Goal: Information Seeking & Learning: Learn about a topic

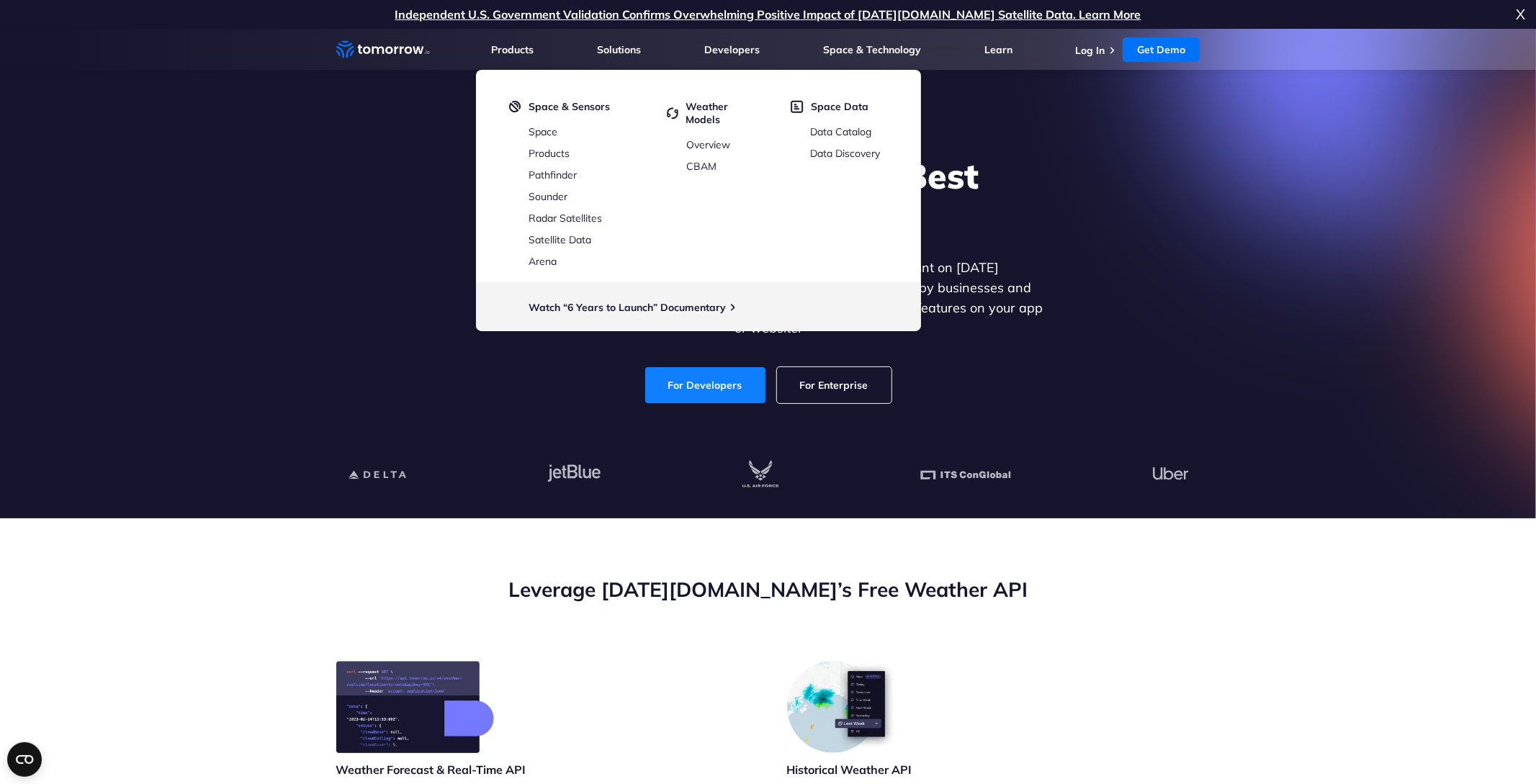
click at [665, 373] on link "For Developers" at bounding box center [705, 385] width 120 height 36
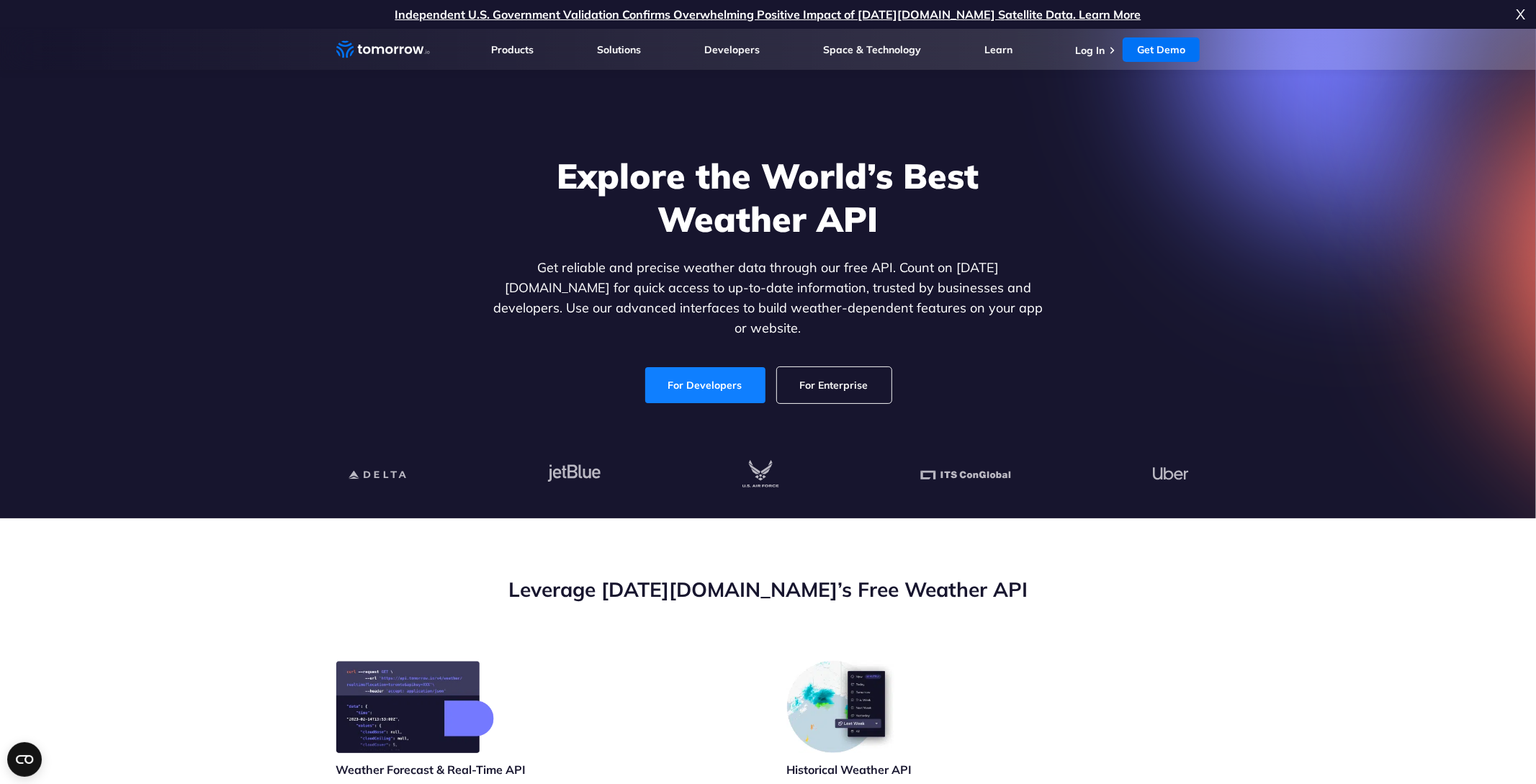
click at [681, 367] on link "For Developers" at bounding box center [705, 385] width 120 height 36
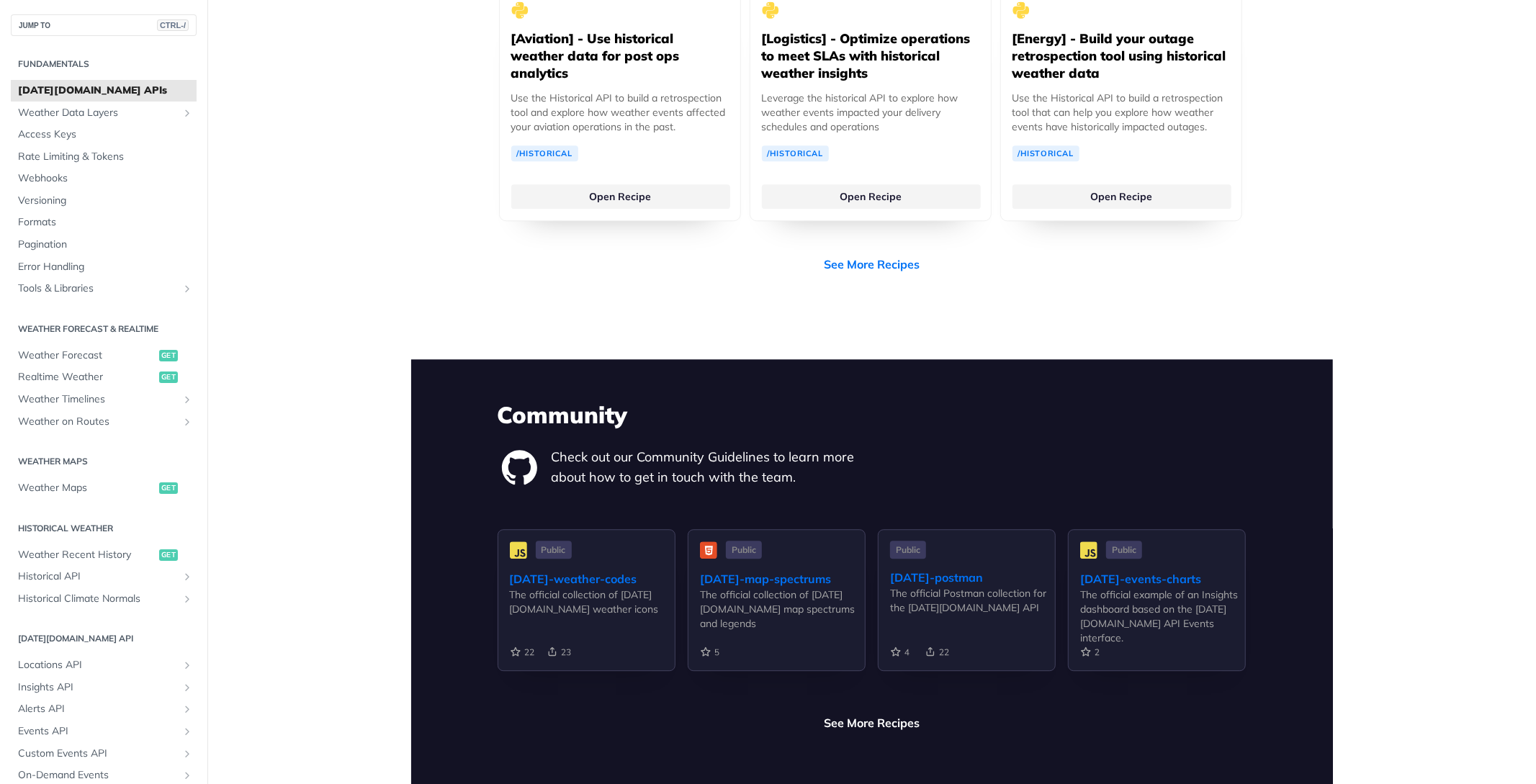
scroll to position [3282, 0]
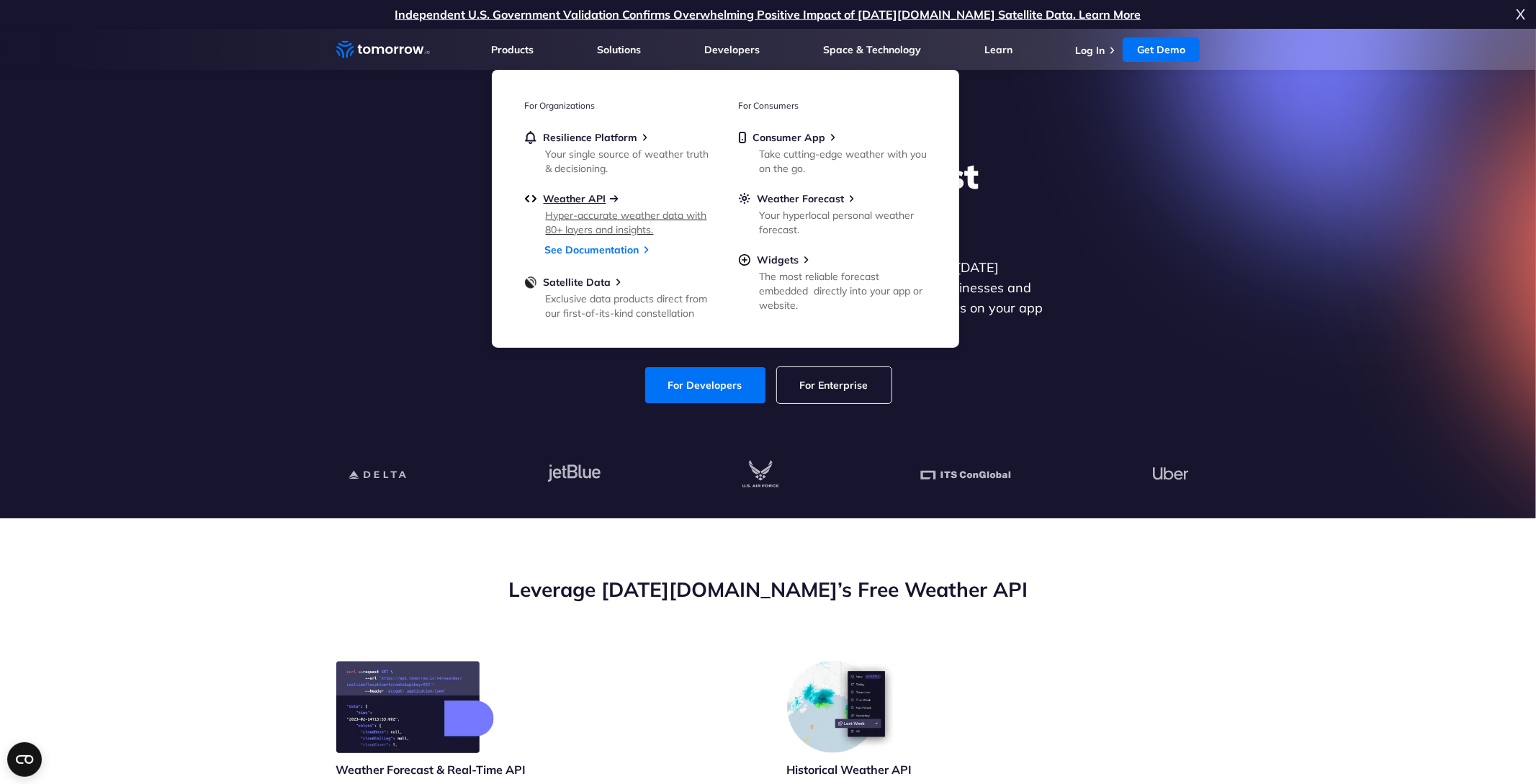
click at [586, 203] on span "Weather API" at bounding box center [575, 199] width 63 height 13
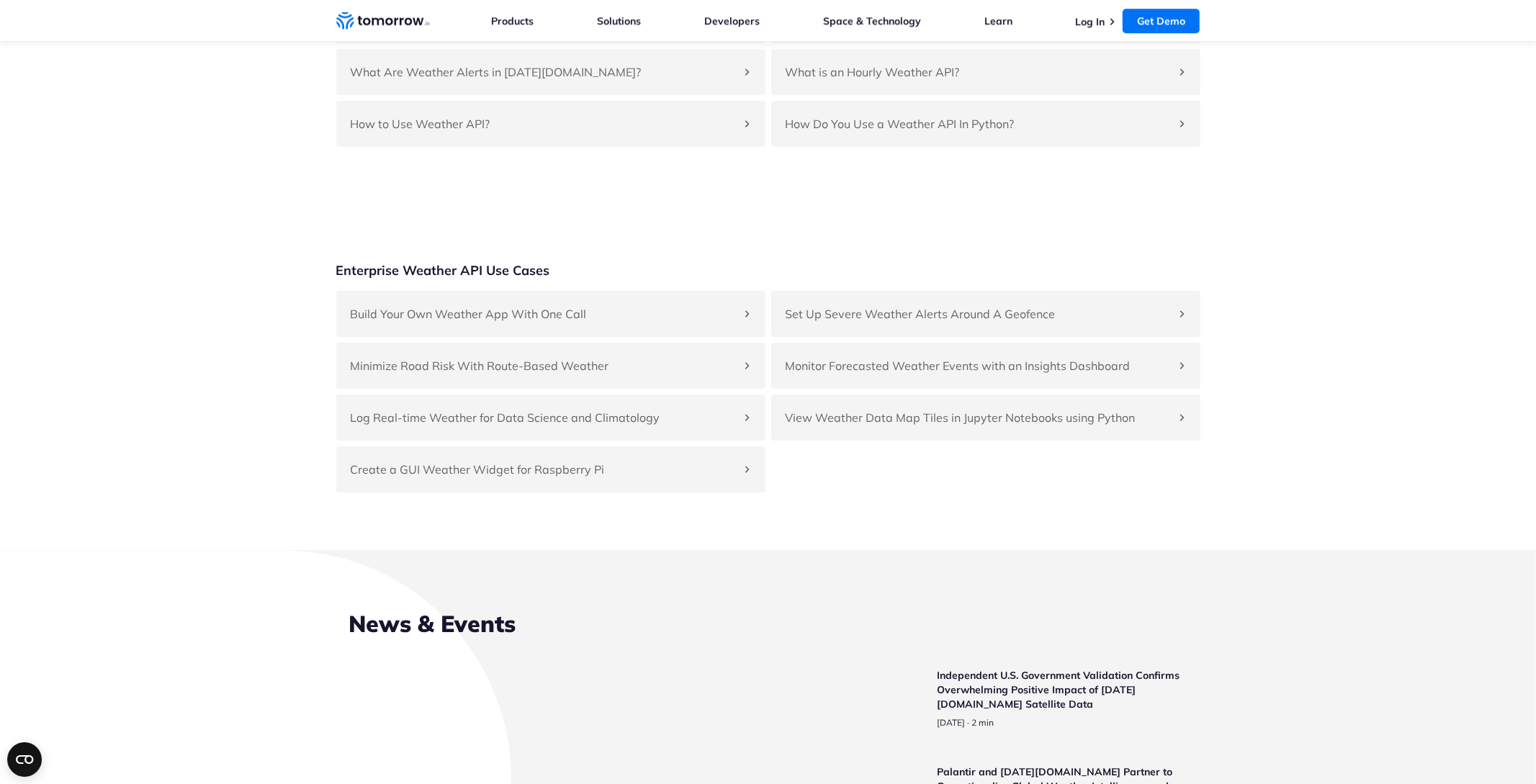
scroll to position [3400, 0]
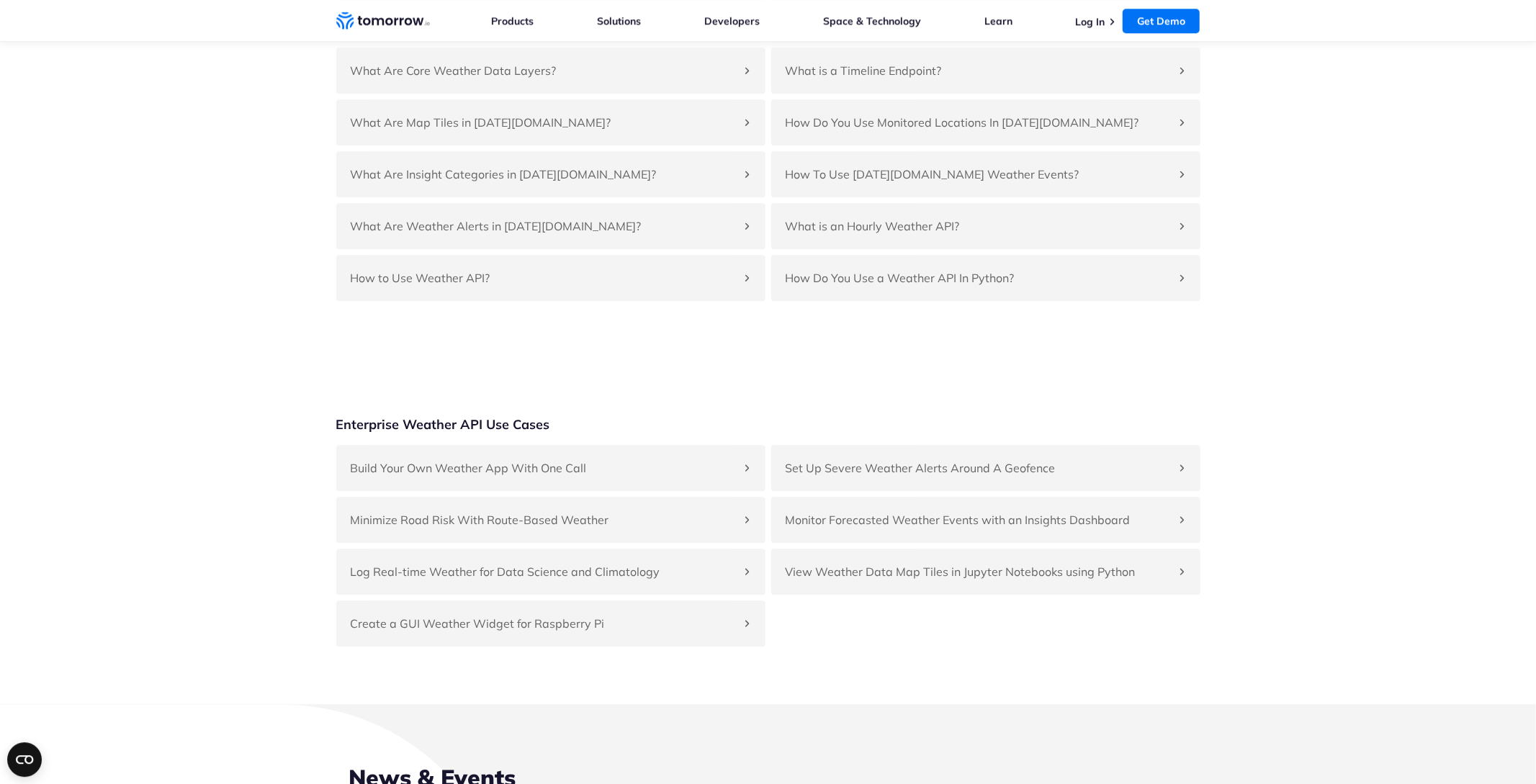
scroll to position [3250, 0]
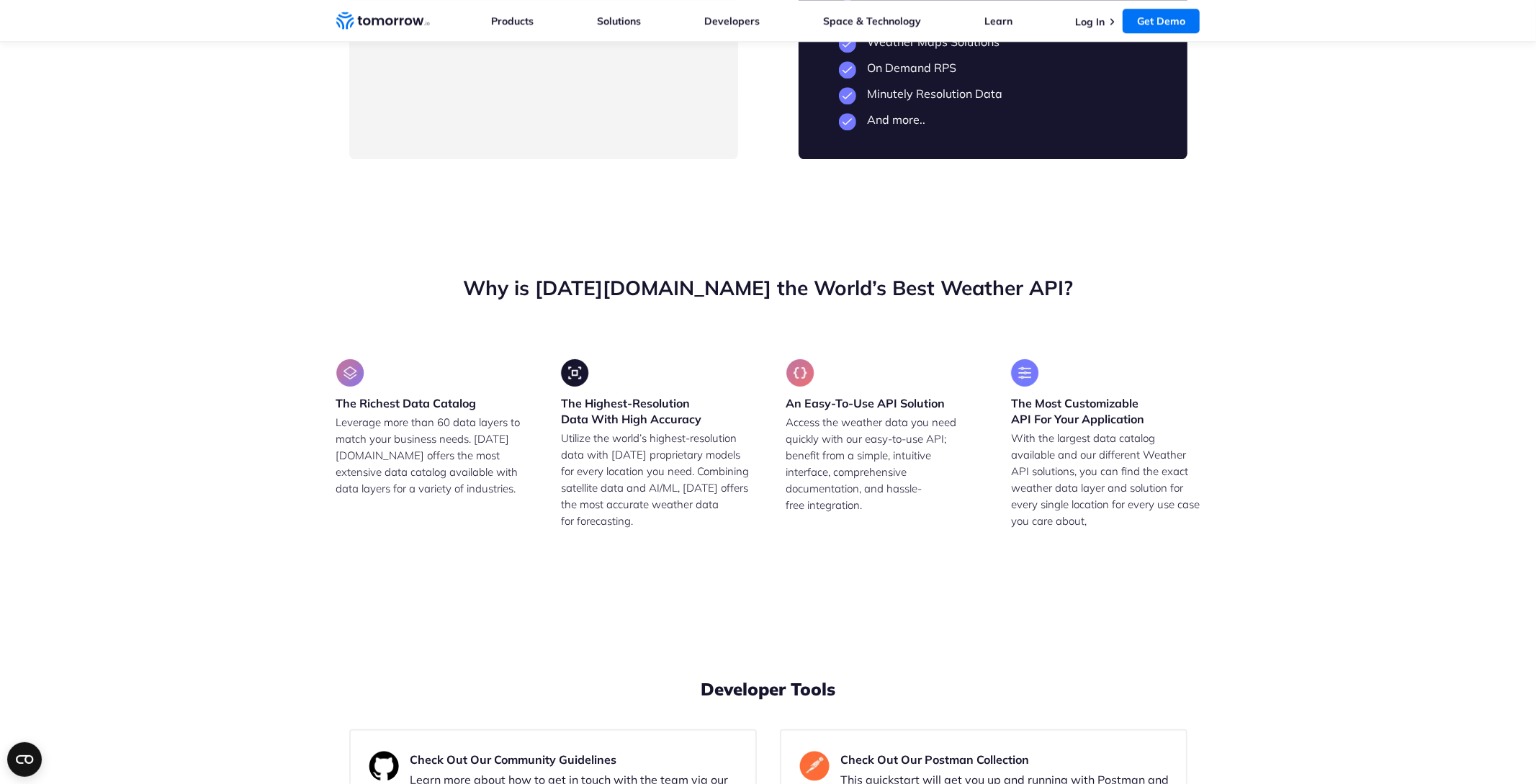
drag, startPoint x: 416, startPoint y: 392, endPoint x: 463, endPoint y: 392, distance: 47.0
drag, startPoint x: 450, startPoint y: 470, endPoint x: 600, endPoint y: 471, distance: 150.0
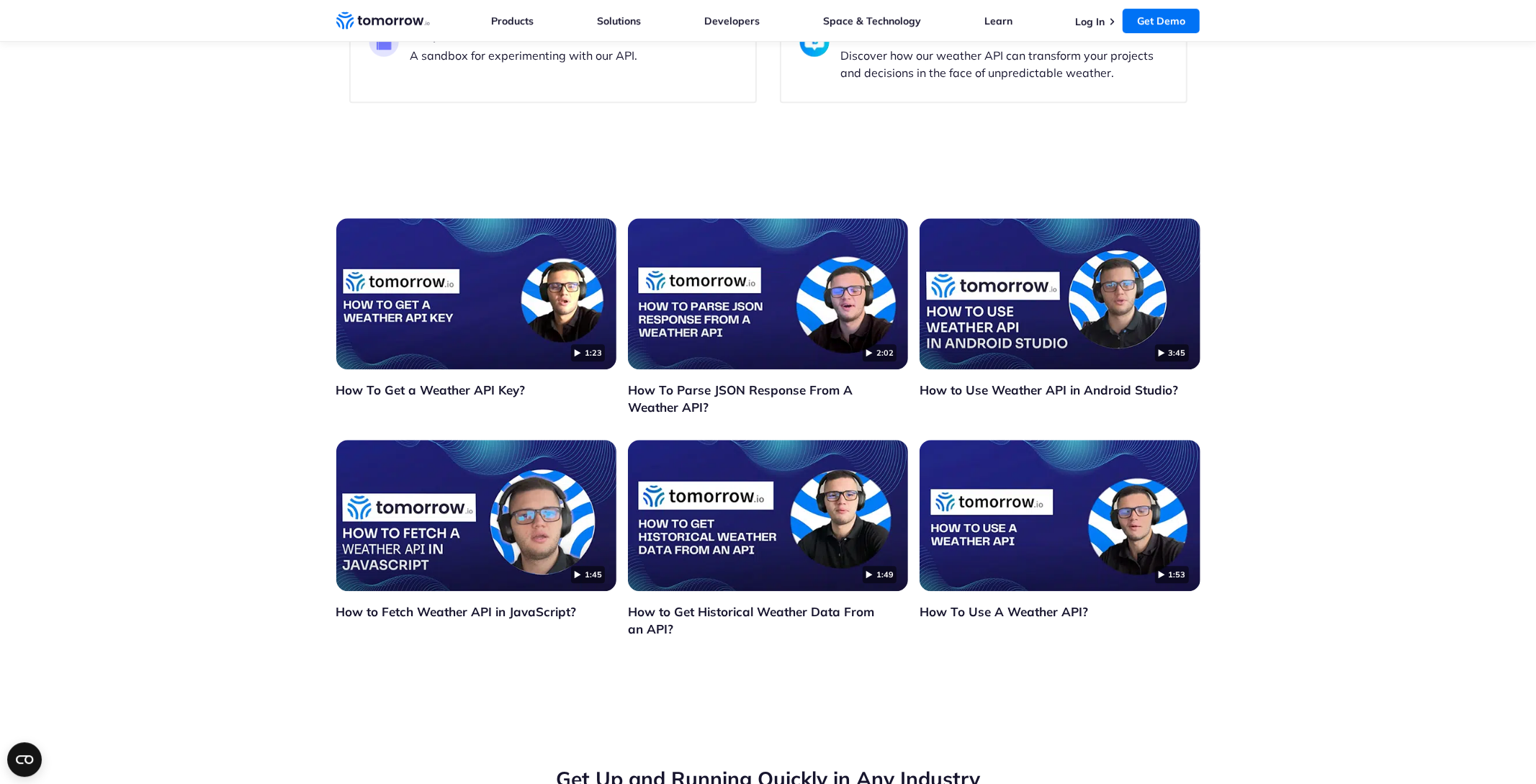
scroll to position [4098, 0]
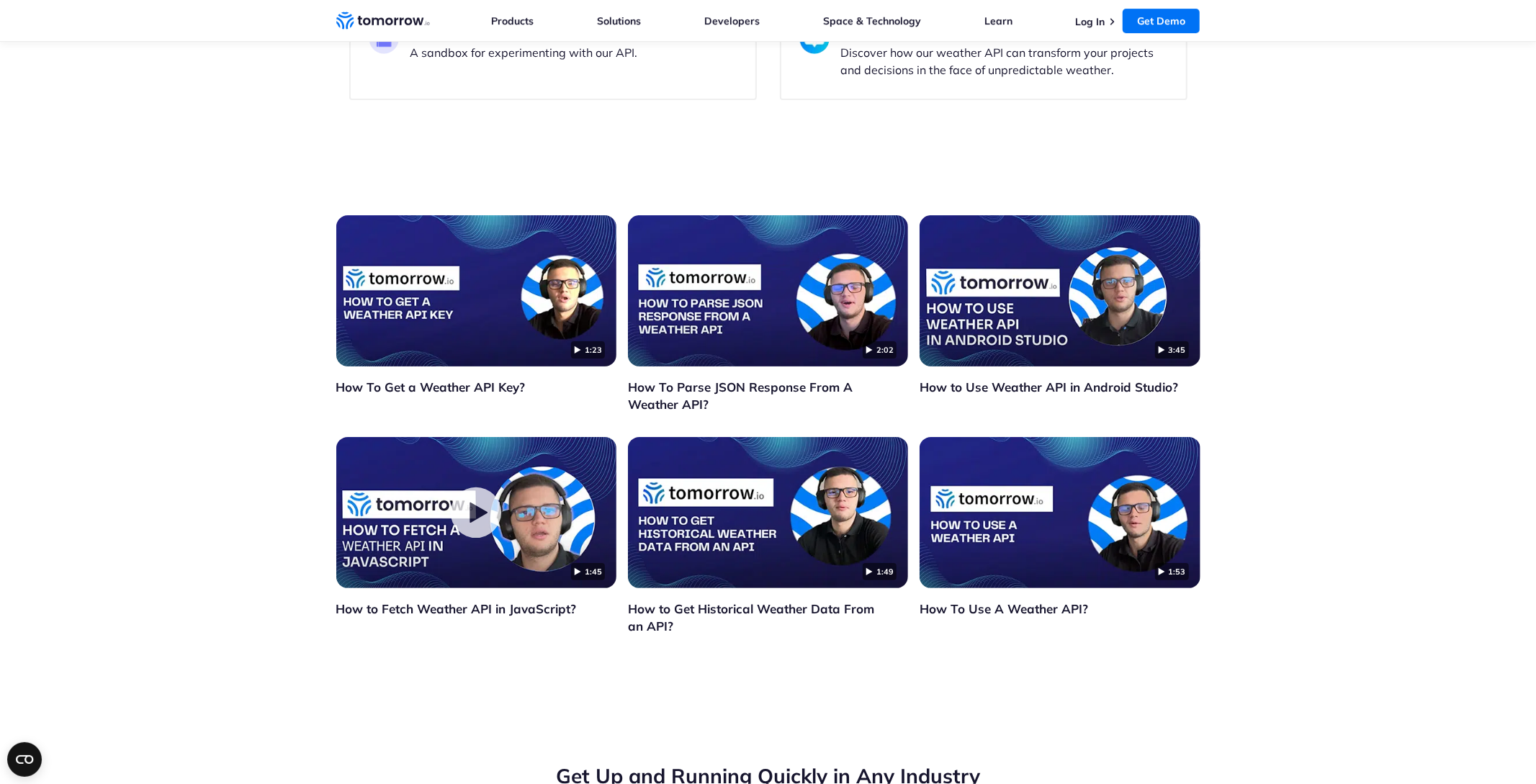
click at [477, 487] on circle "Click to watch the testimonial, How to Fetch Weather API in JavaScript?" at bounding box center [476, 512] width 50 height 50
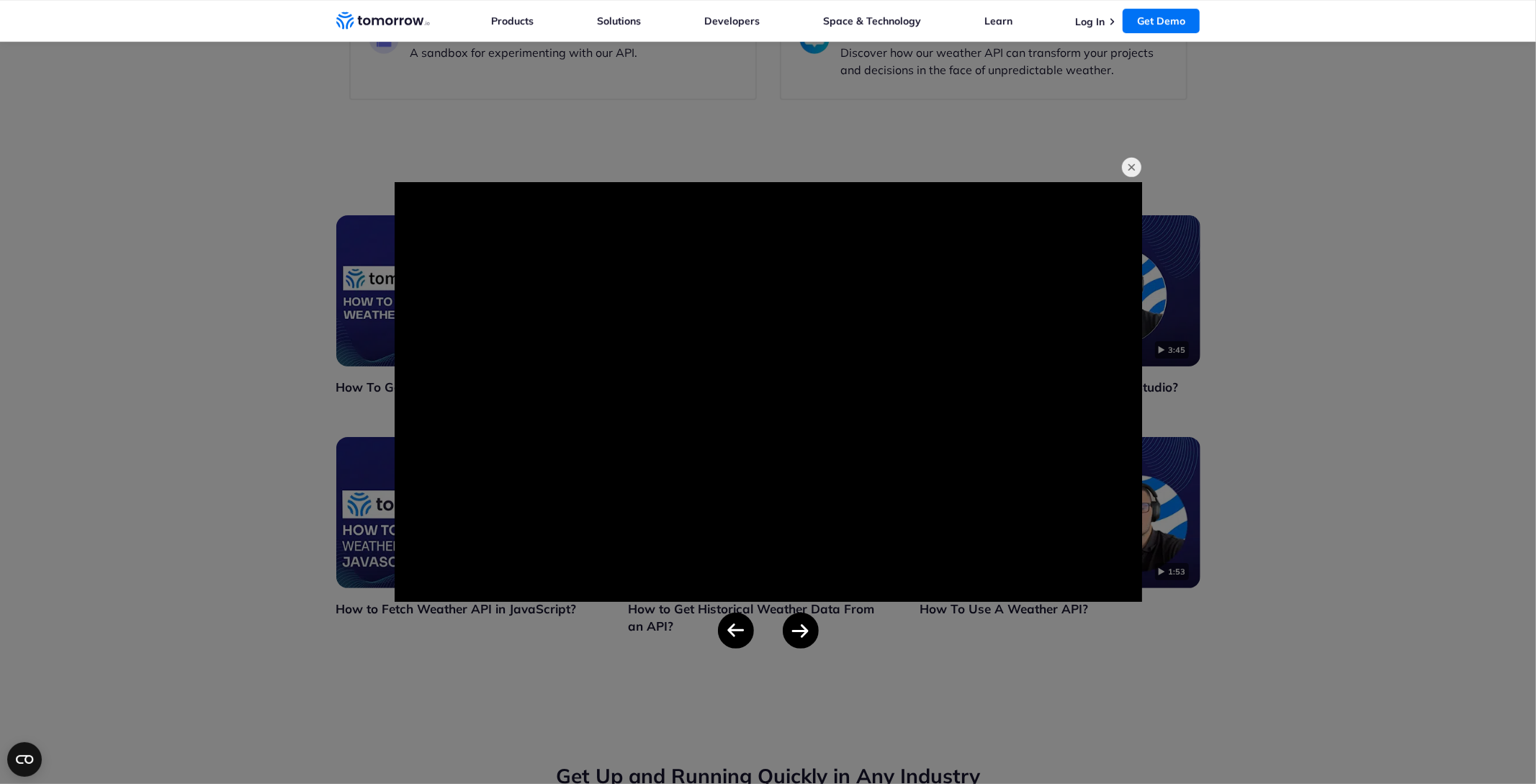
click at [201, 316] on div at bounding box center [768, 392] width 1536 height 784
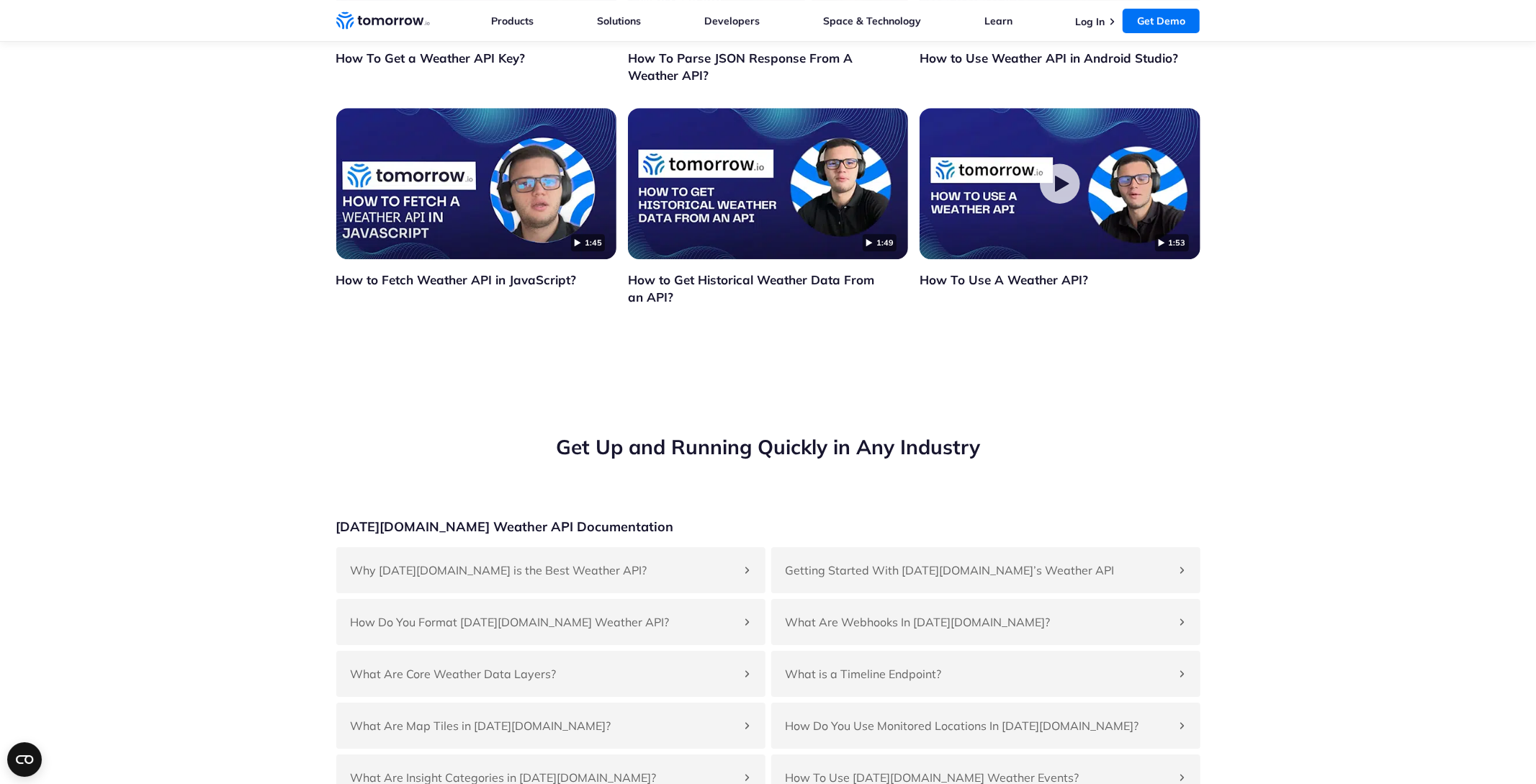
scroll to position [4490, 0]
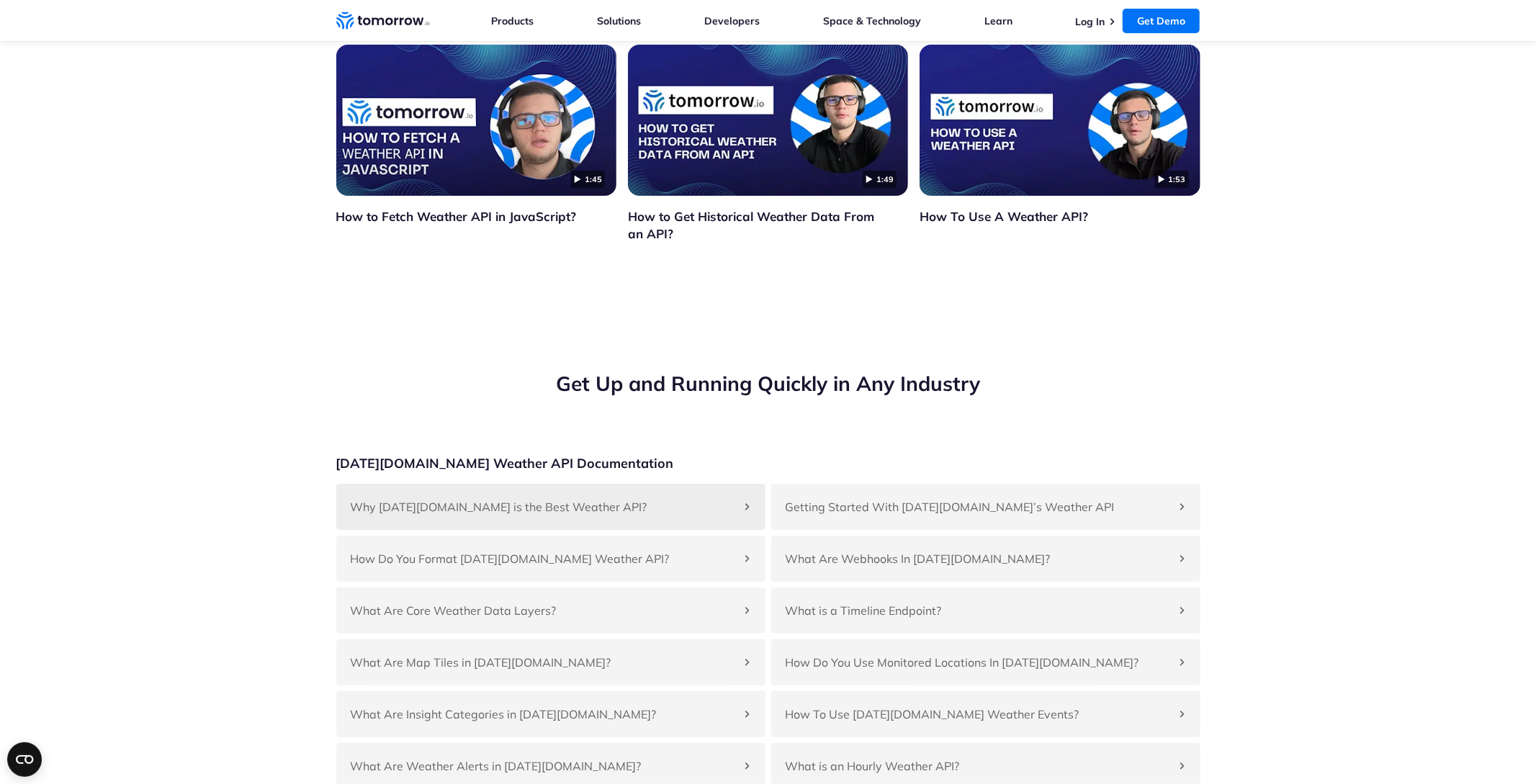
click at [540, 484] on div "Why [DATE][DOMAIN_NAME] is the Best Weather API?" at bounding box center [550, 506] width 429 height 46
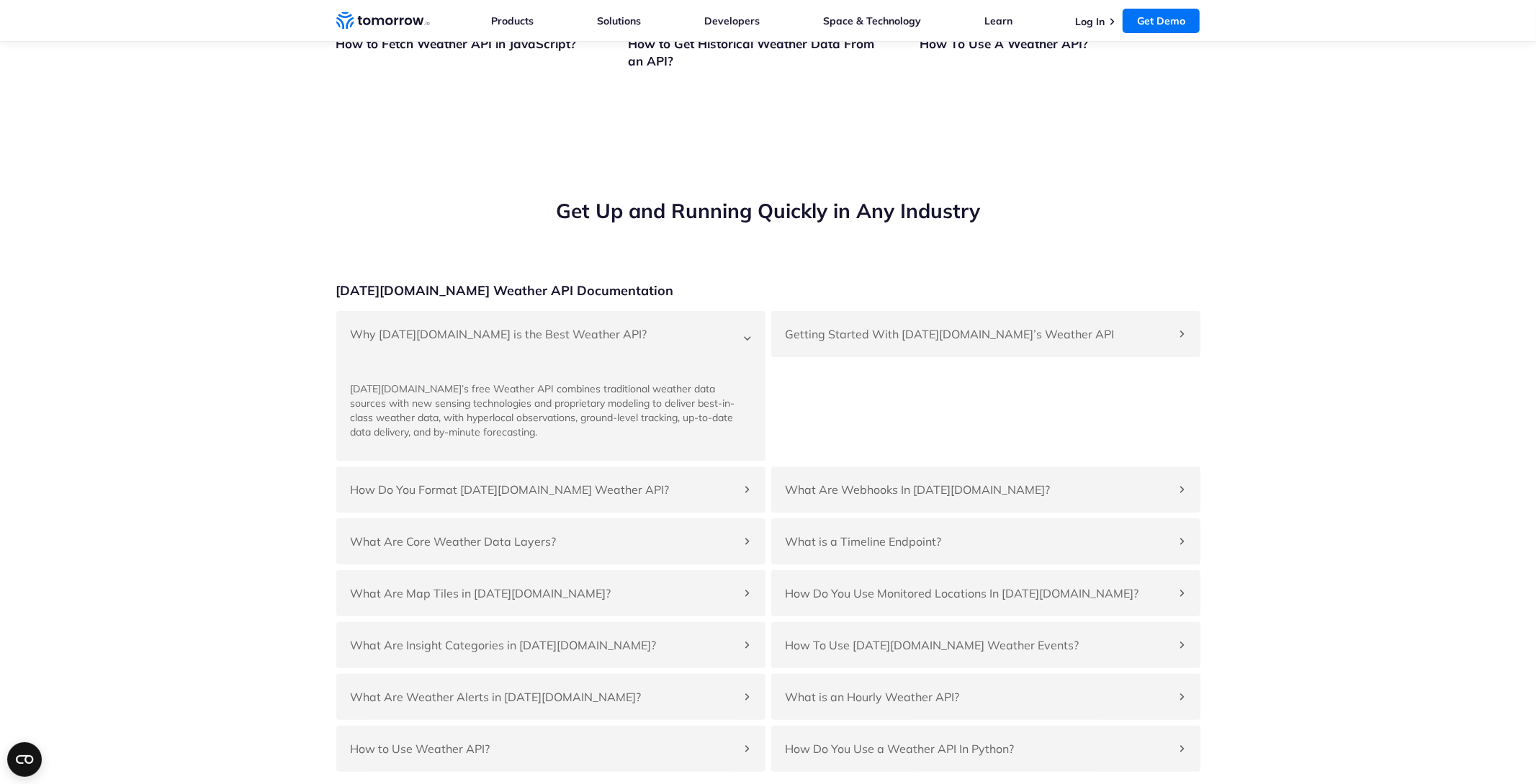
scroll to position [5040, 0]
